Goal: Navigation & Orientation: Find specific page/section

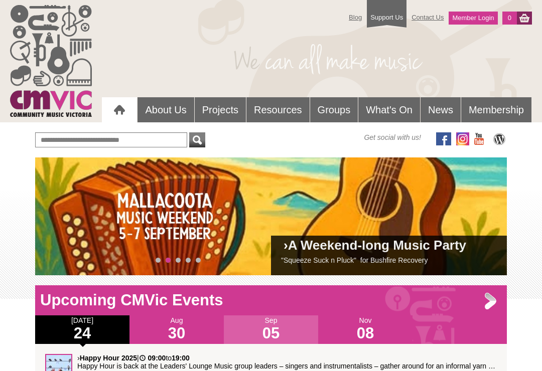
click at [388, 111] on link "What's On" at bounding box center [389, 109] width 62 height 25
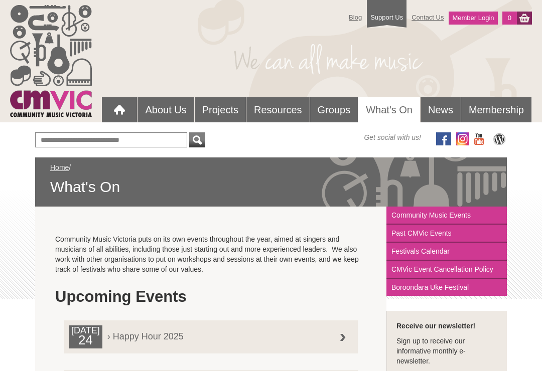
click at [356, 17] on link "Blog" at bounding box center [355, 18] width 23 height 18
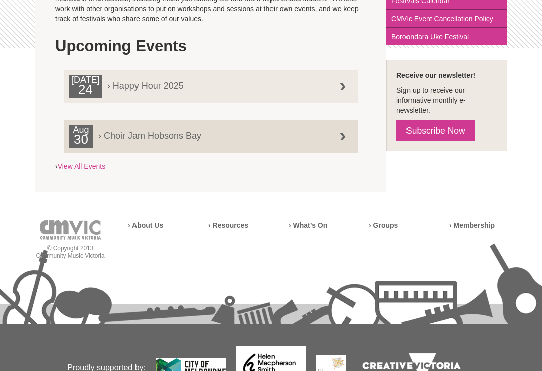
scroll to position [299, 0]
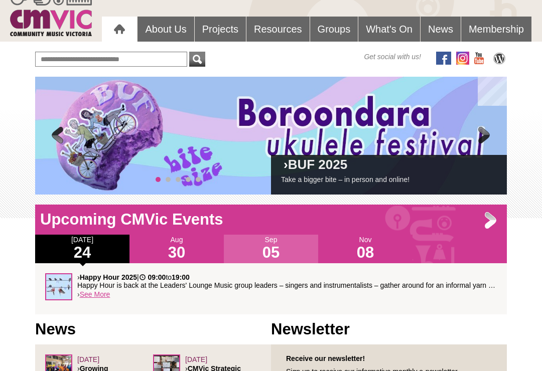
scroll to position [81, 0]
click at [400, 36] on link "What's On" at bounding box center [389, 29] width 62 height 25
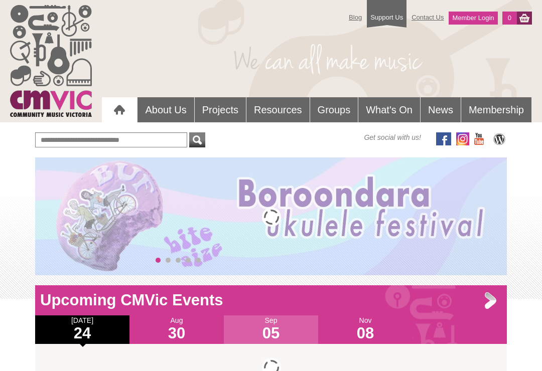
scroll to position [81, 0]
